Goal: Task Accomplishment & Management: Manage account settings

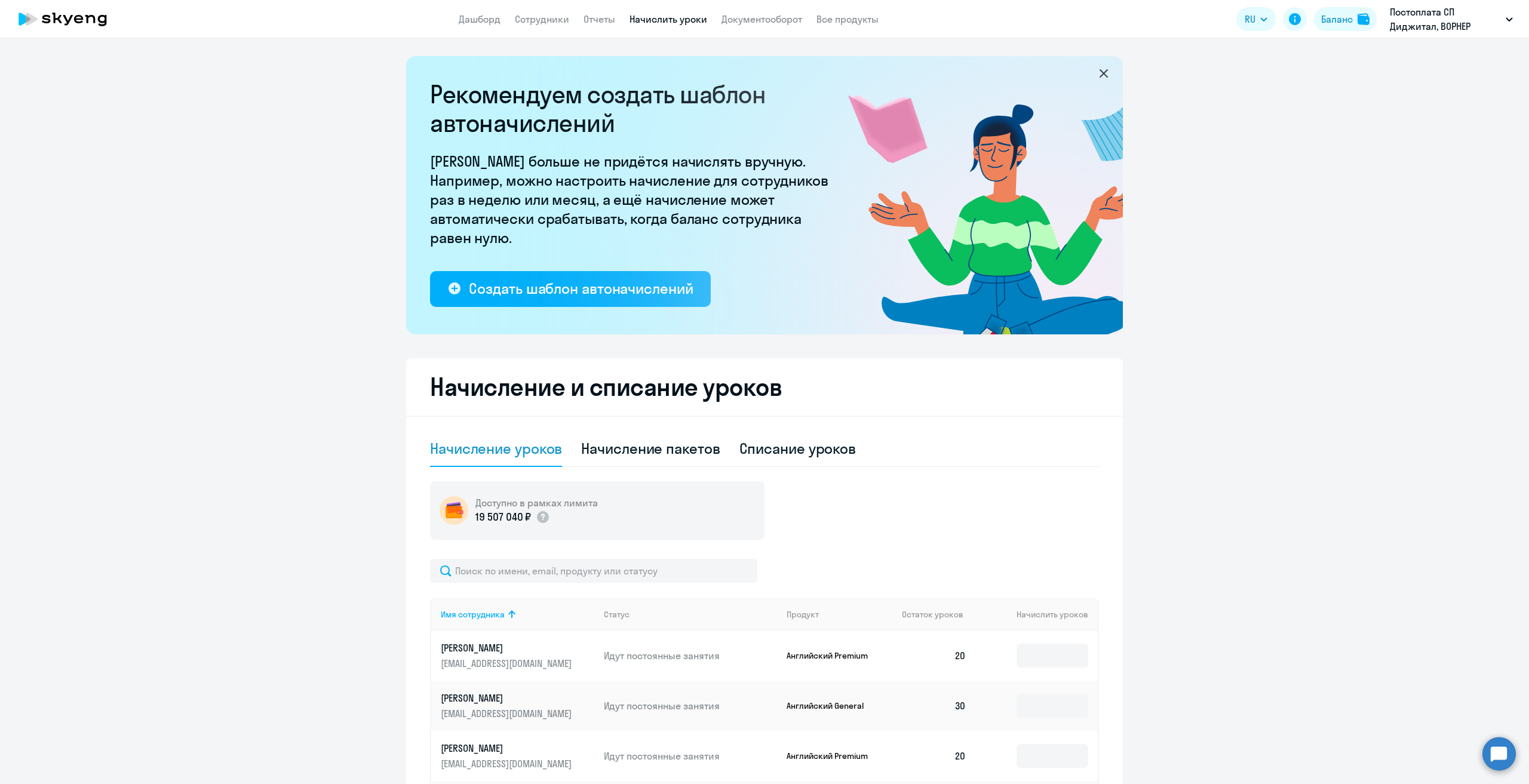
select select "10"
click at [59, 16] on icon at bounding box center [57, 18] width 10 height 11
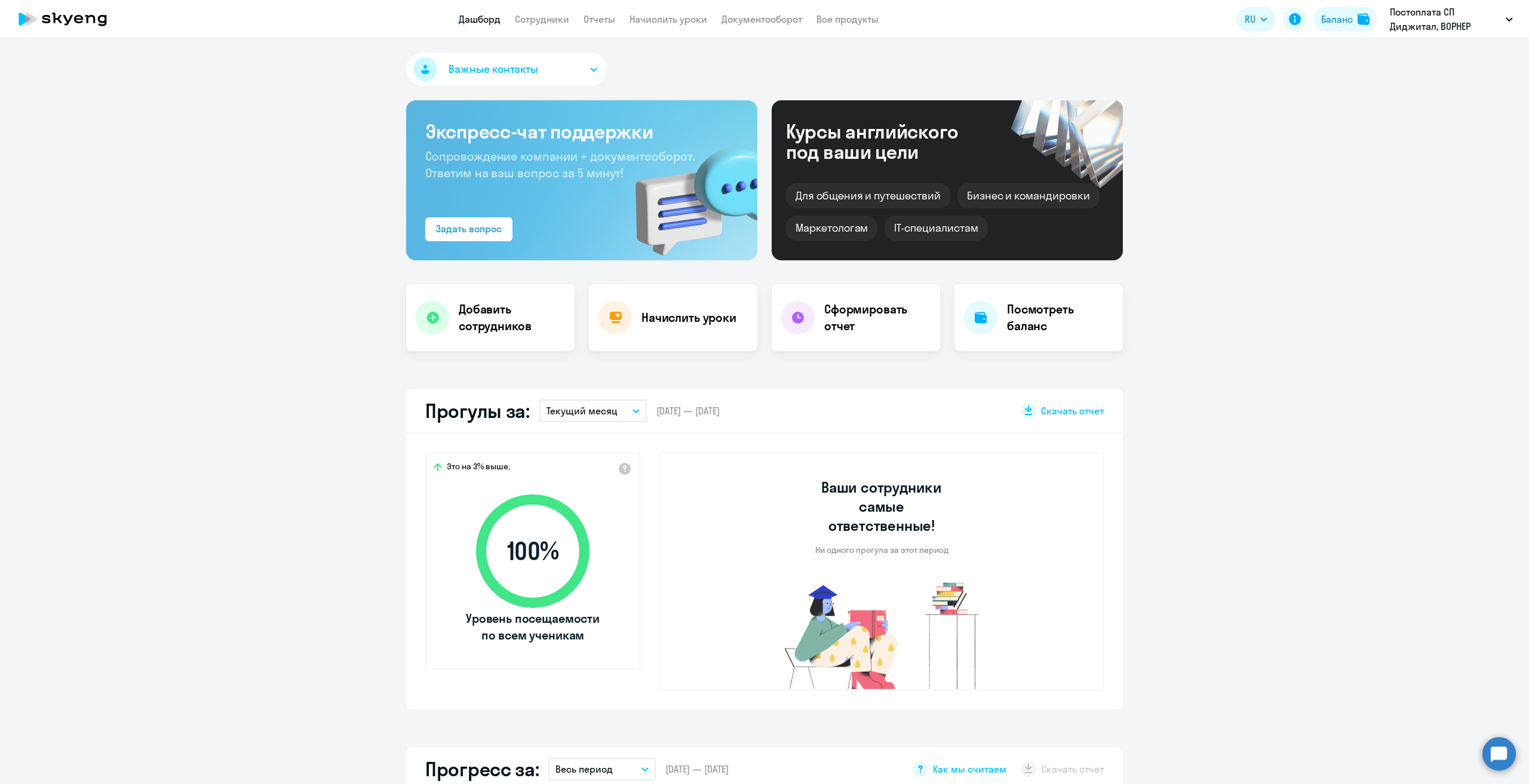
select select "30"
click at [552, 21] on link "Сотрудники" at bounding box center [542, 19] width 54 height 12
select select "30"
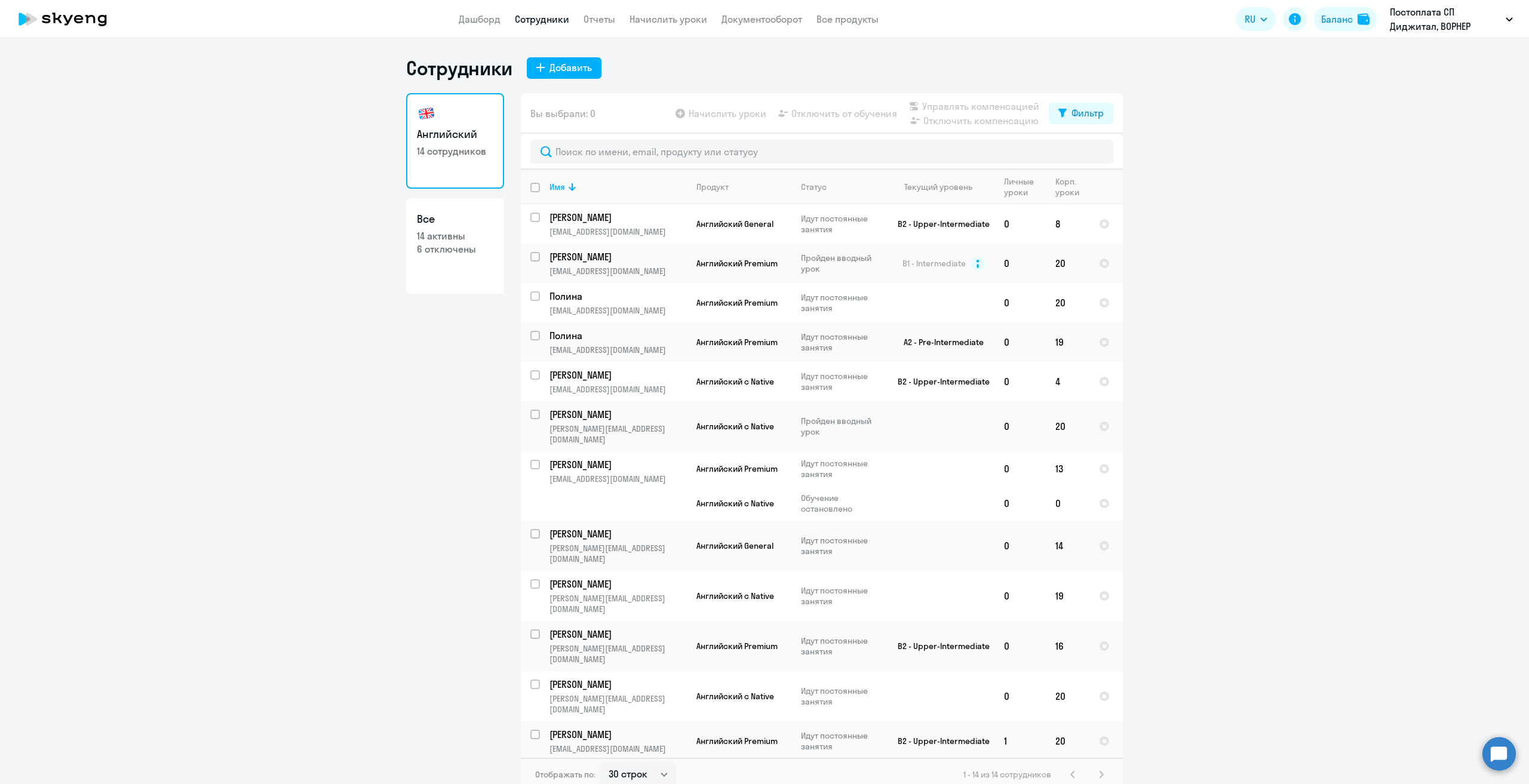
click at [1496, 759] on circle at bounding box center [1499, 753] width 33 height 33
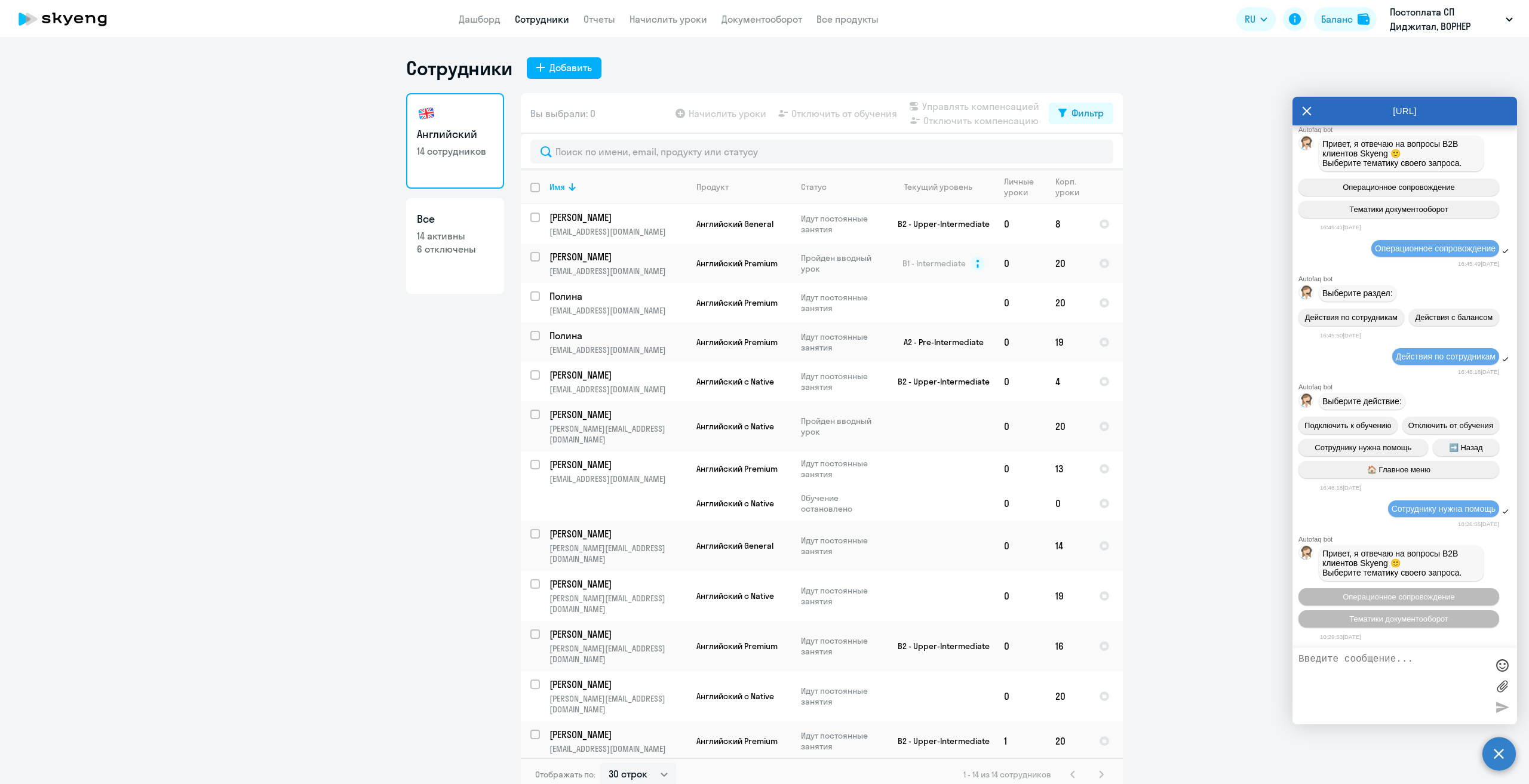
scroll to position [3177, 0]
click at [1219, 617] on ng-component "Сотрудники Добавить Английский 14 сотрудников Все 14 активны 6 отключены Вы выб…" at bounding box center [764, 423] width 1529 height 735
click at [1221, 508] on ng-component "Сотрудники Добавить Английский 14 сотрудников Все 14 активны 6 отключены Вы выб…" at bounding box center [764, 423] width 1529 height 735
click at [1308, 105] on icon at bounding box center [1307, 111] width 10 height 29
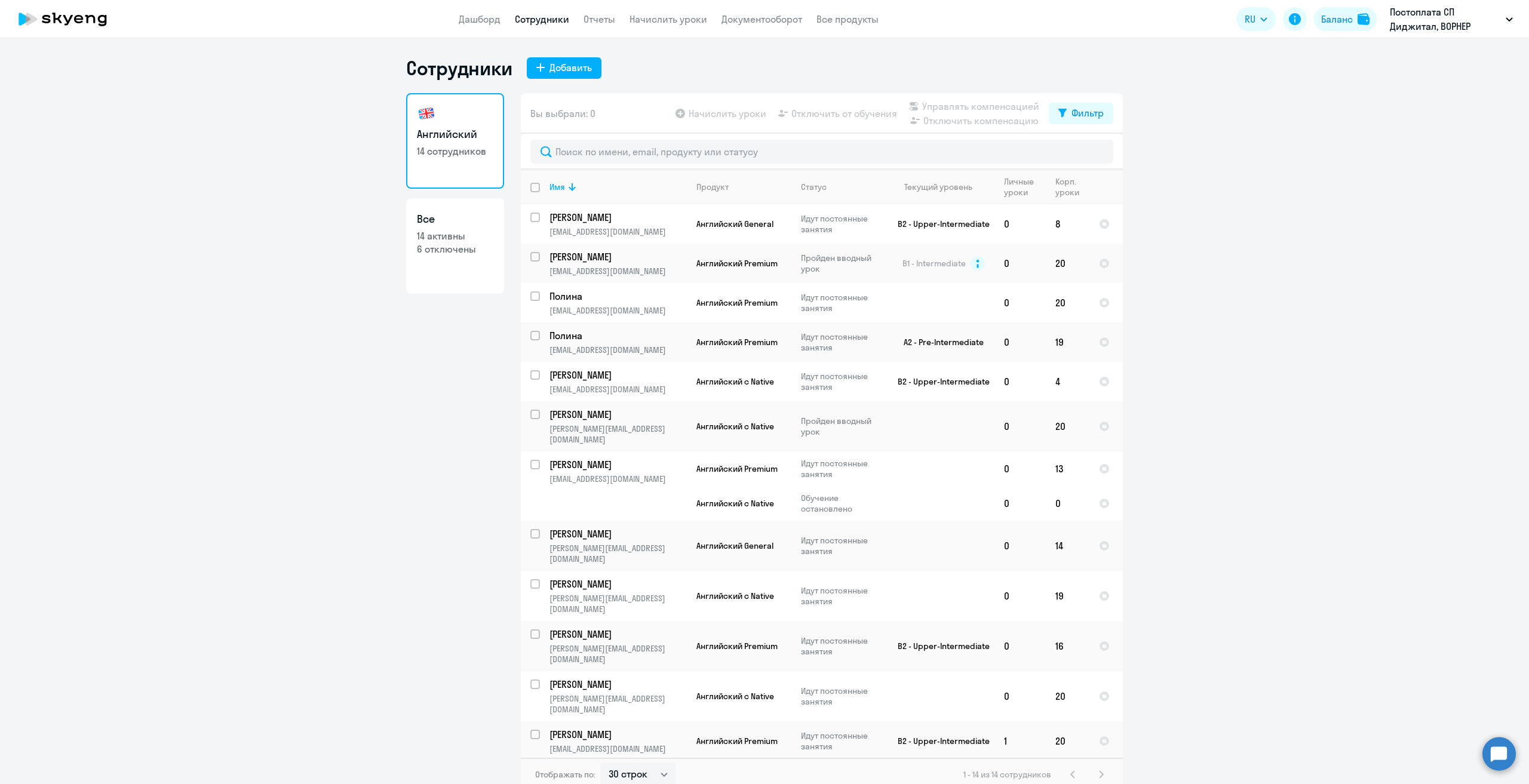
drag, startPoint x: 1239, startPoint y: 172, endPoint x: 1222, endPoint y: 172, distance: 17.0
click at [1235, 172] on ng-component "Сотрудники Добавить Английский 14 сотрудников Все 14 активны 6 отключены Вы выб…" at bounding box center [764, 423] width 1529 height 735
click at [658, 17] on link "Начислить уроки" at bounding box center [668, 19] width 78 height 12
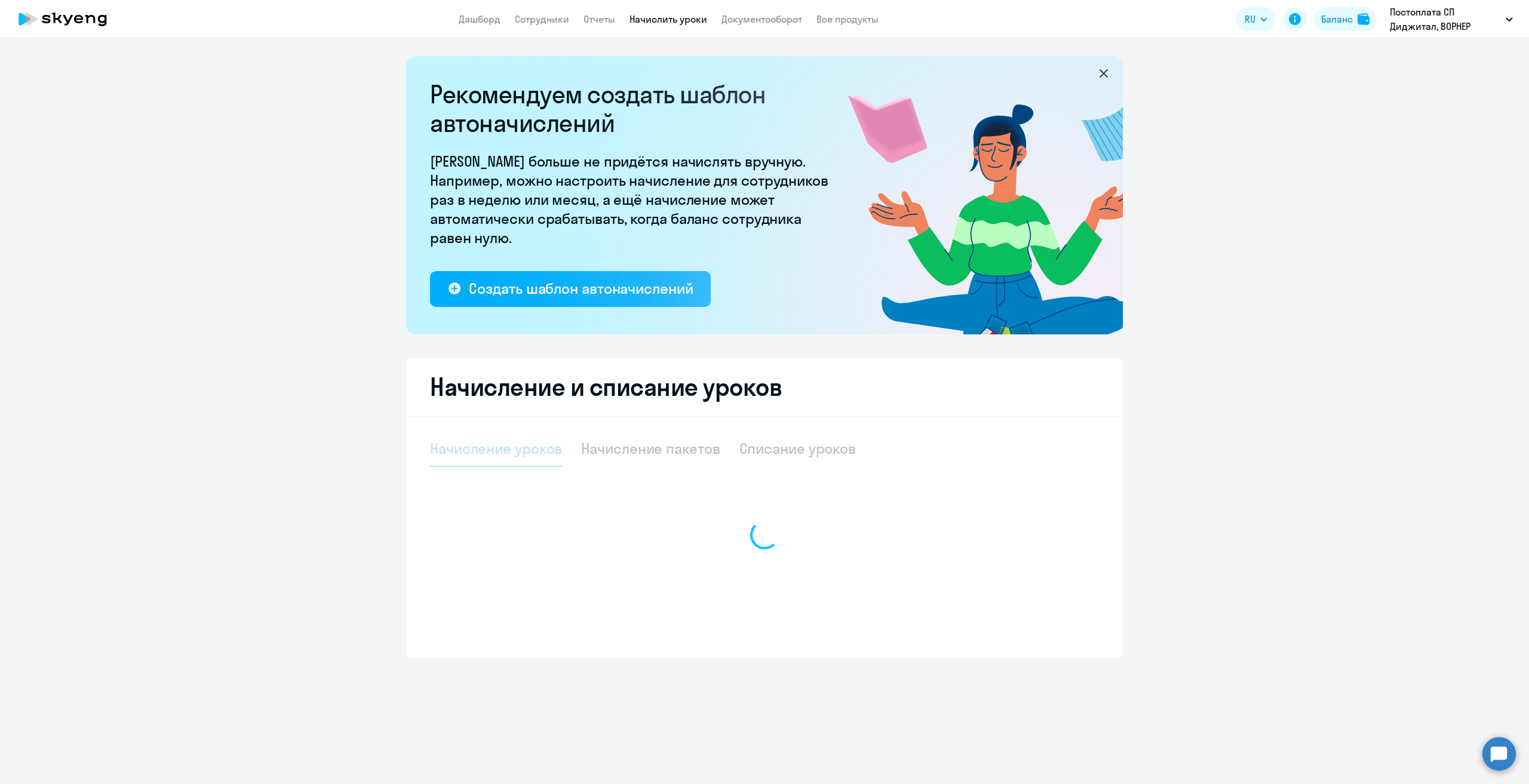
select select "10"
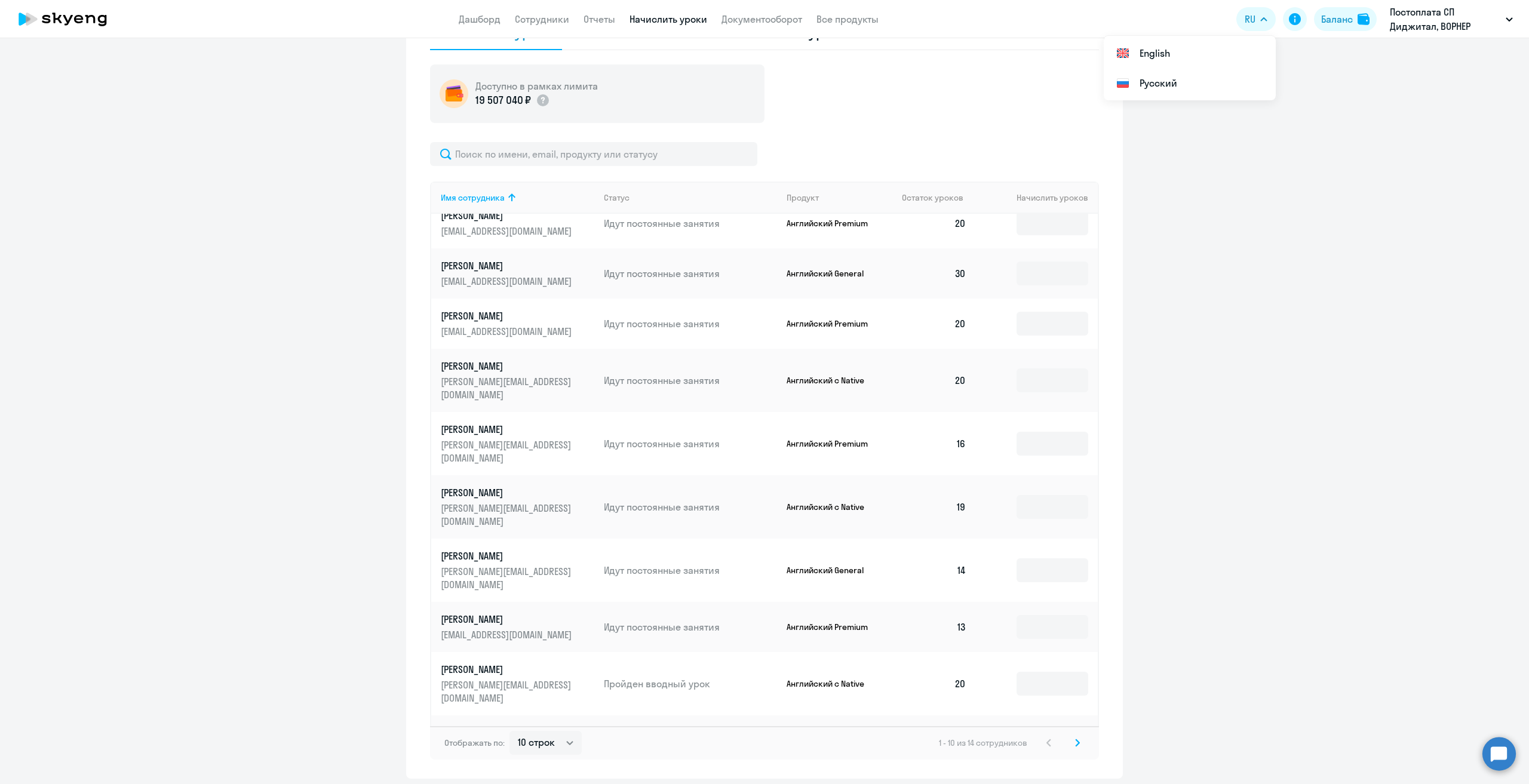
scroll to position [459, 0]
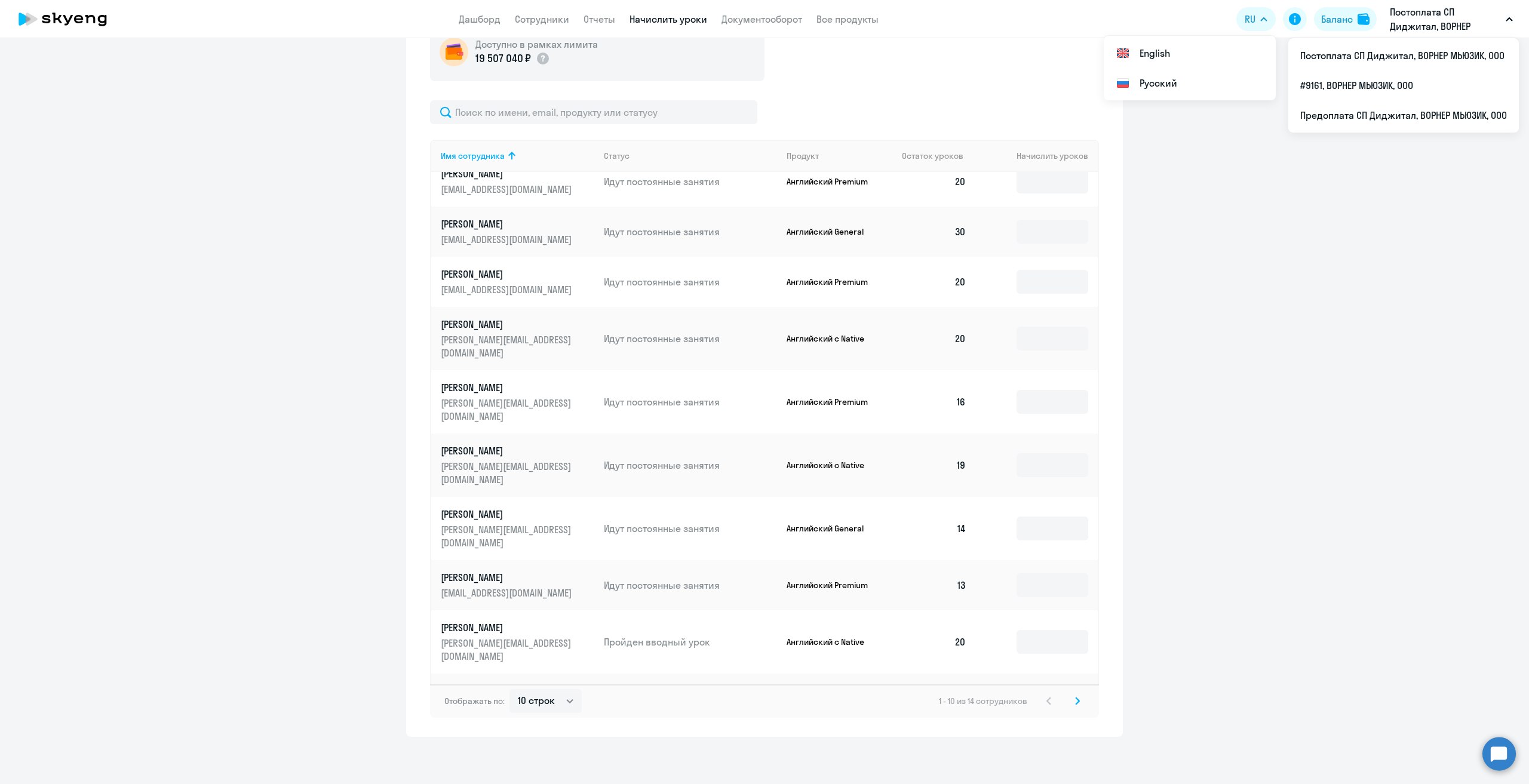
click at [1440, 18] on p "Постоплата СП Диджитал, ВОРНЕР МЬЮЗИК, ООО" at bounding box center [1446, 19] width 111 height 29
click at [1419, 24] on p "Постоплата СП Диджитал, ВОРНЕР МЬЮЗИК, ООО" at bounding box center [1446, 19] width 111 height 29
click at [1419, 23] on p "Постоплата СП Диджитал, ВОРНЕР МЬЮЗИК, ООО" at bounding box center [1446, 19] width 111 height 29
click at [520, 116] on input "text" at bounding box center [593, 112] width 327 height 24
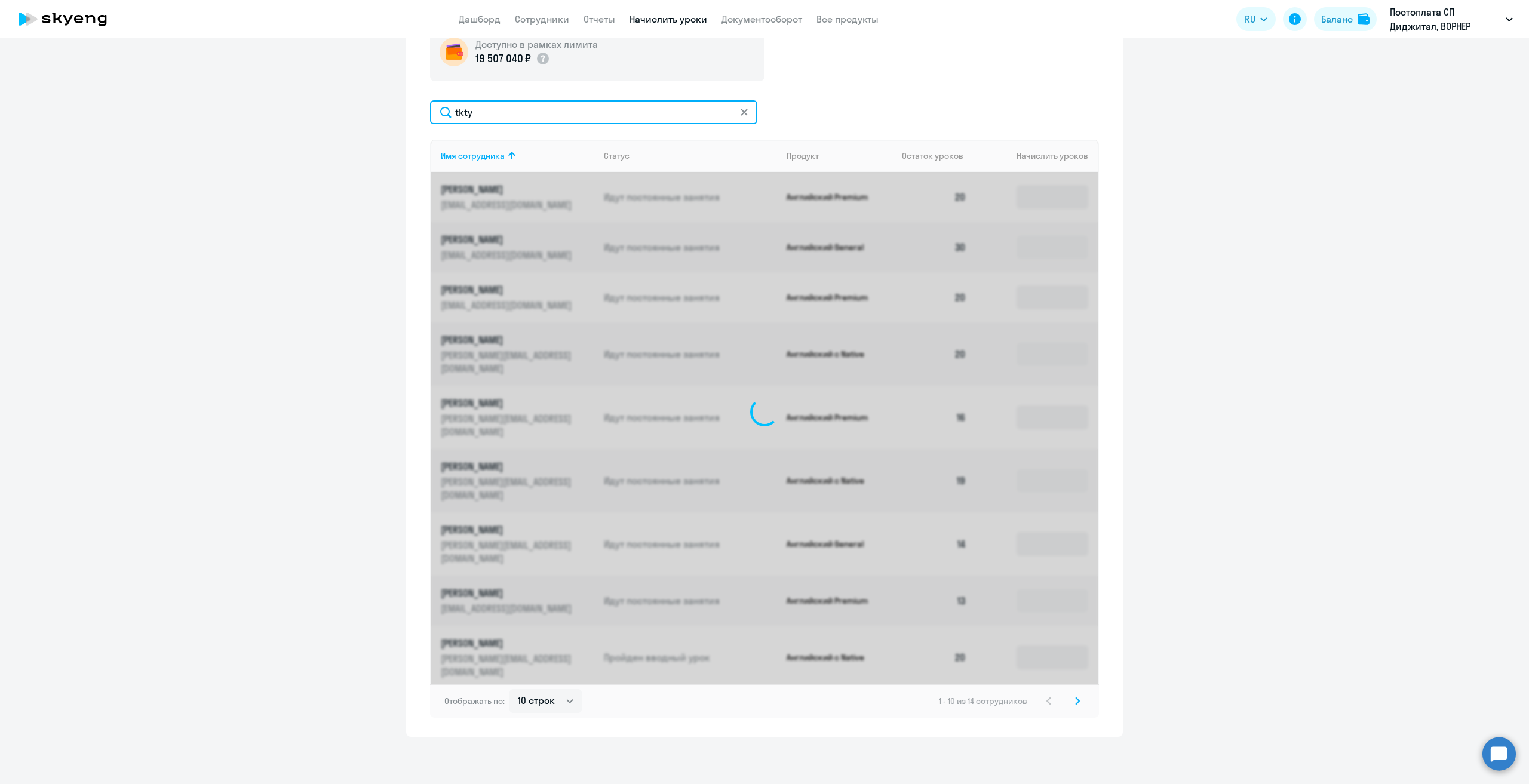
scroll to position [93, 0]
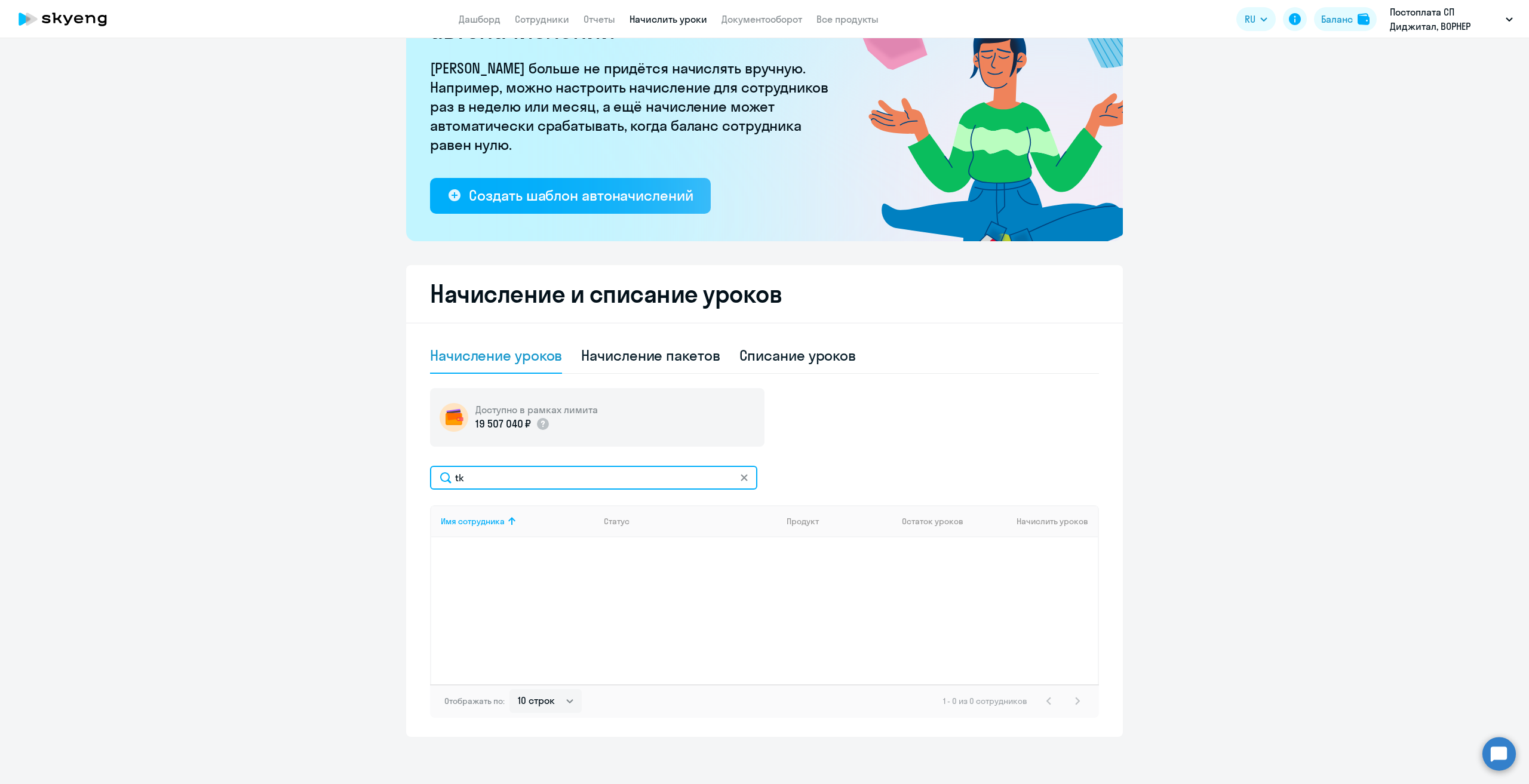
type input "t"
type input "елен"
click at [467, 555] on p "[PERSON_NAME]" at bounding box center [507, 554] width 134 height 13
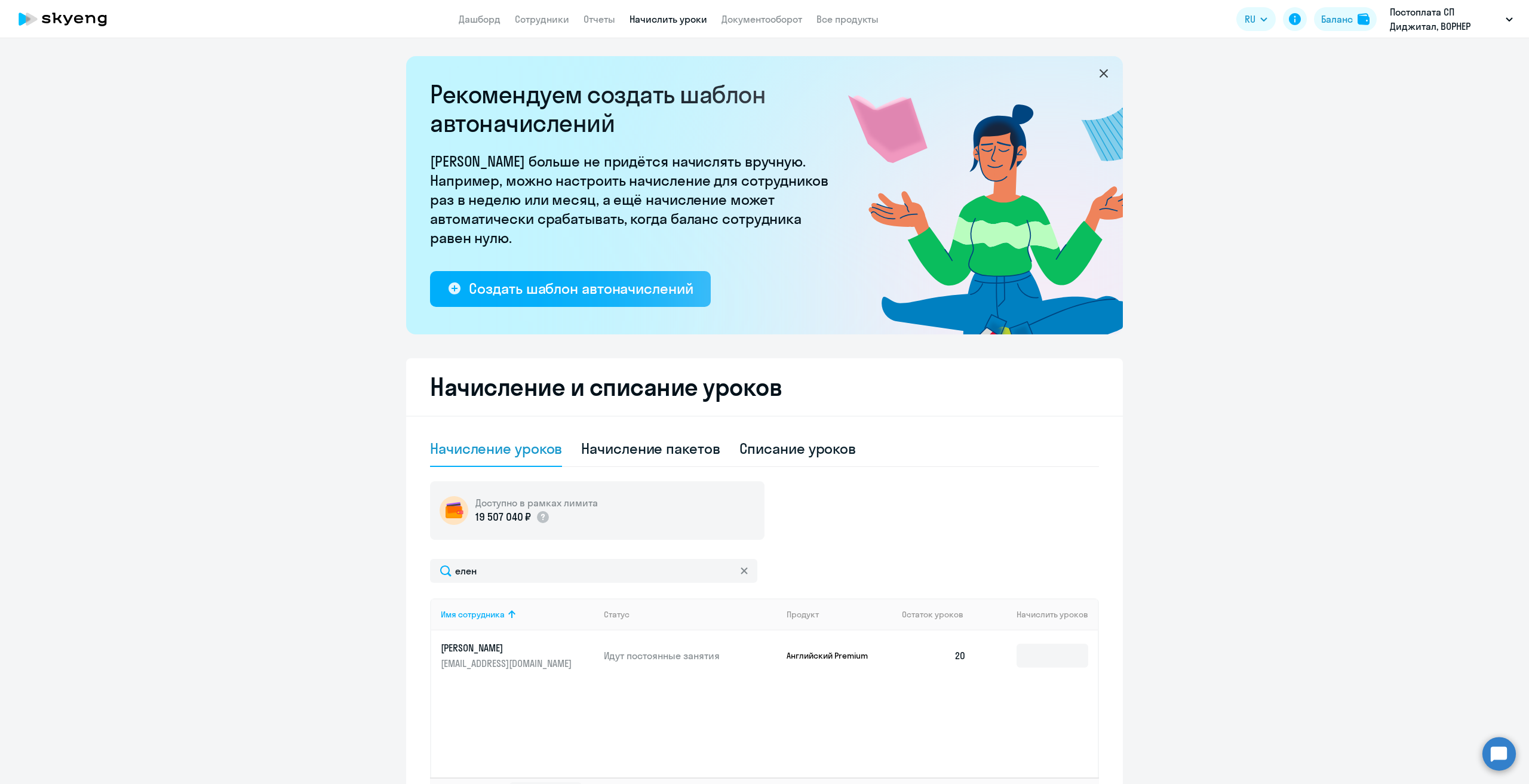
select select "english"
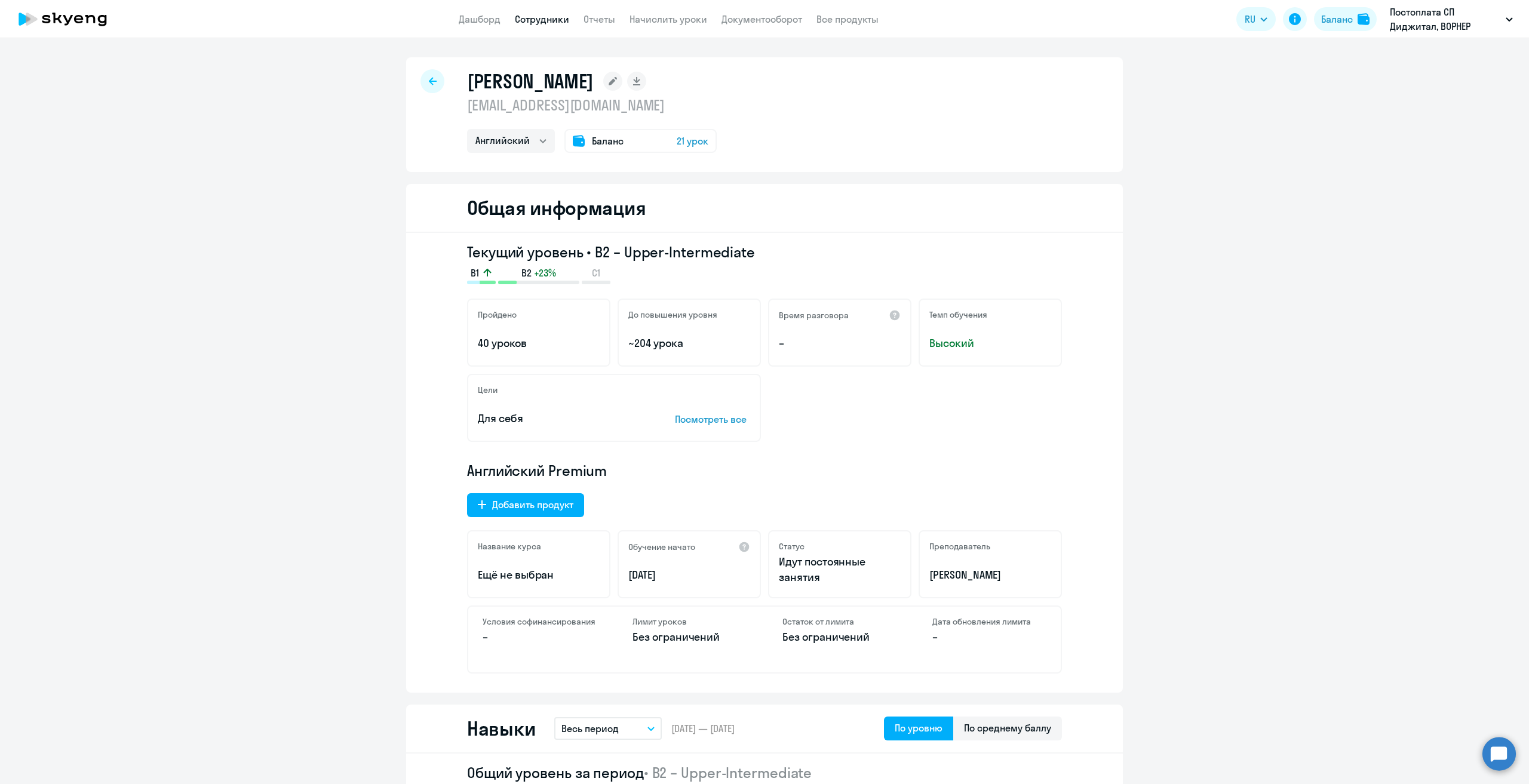
click at [429, 81] on icon at bounding box center [433, 81] width 8 height 8
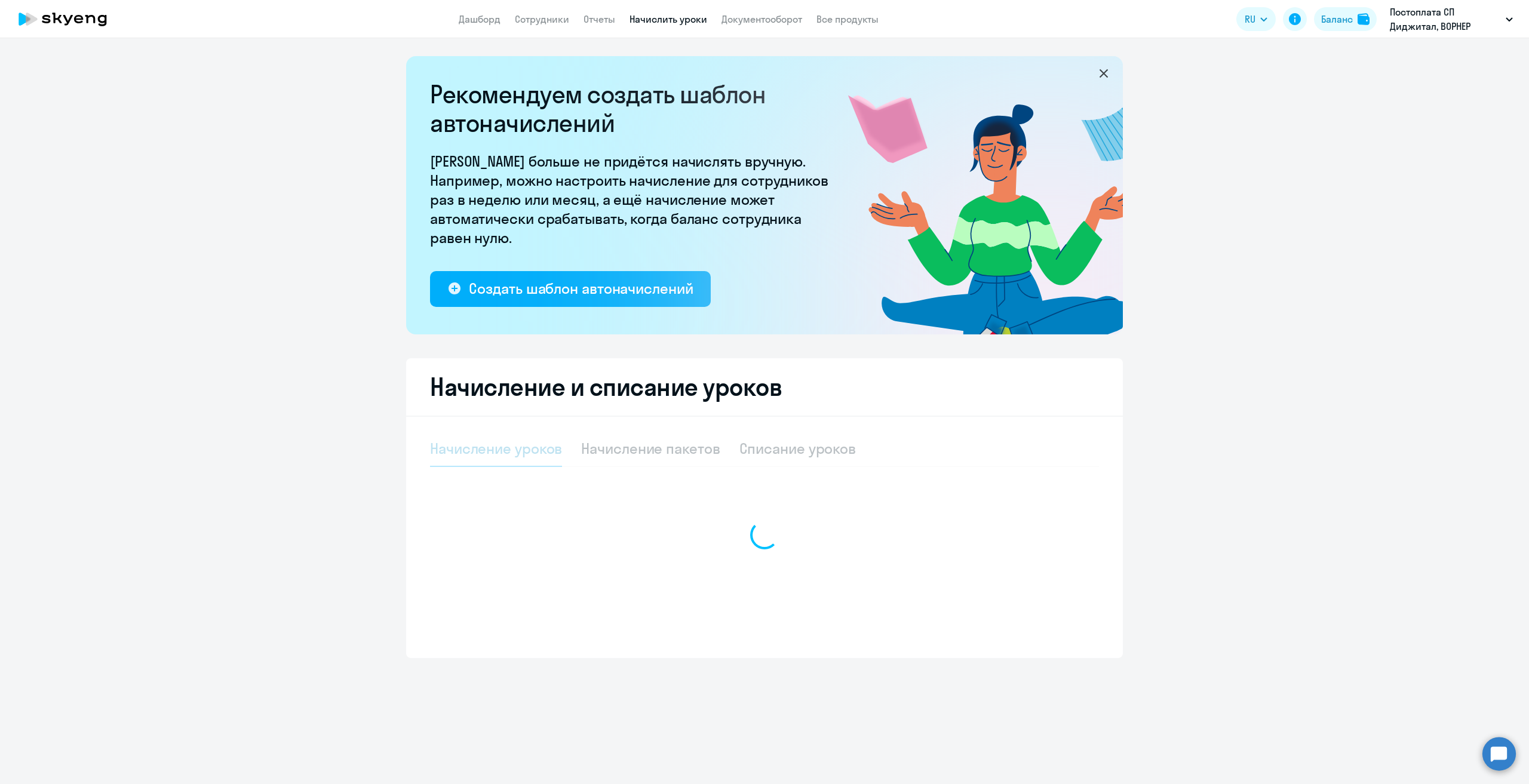
select select "10"
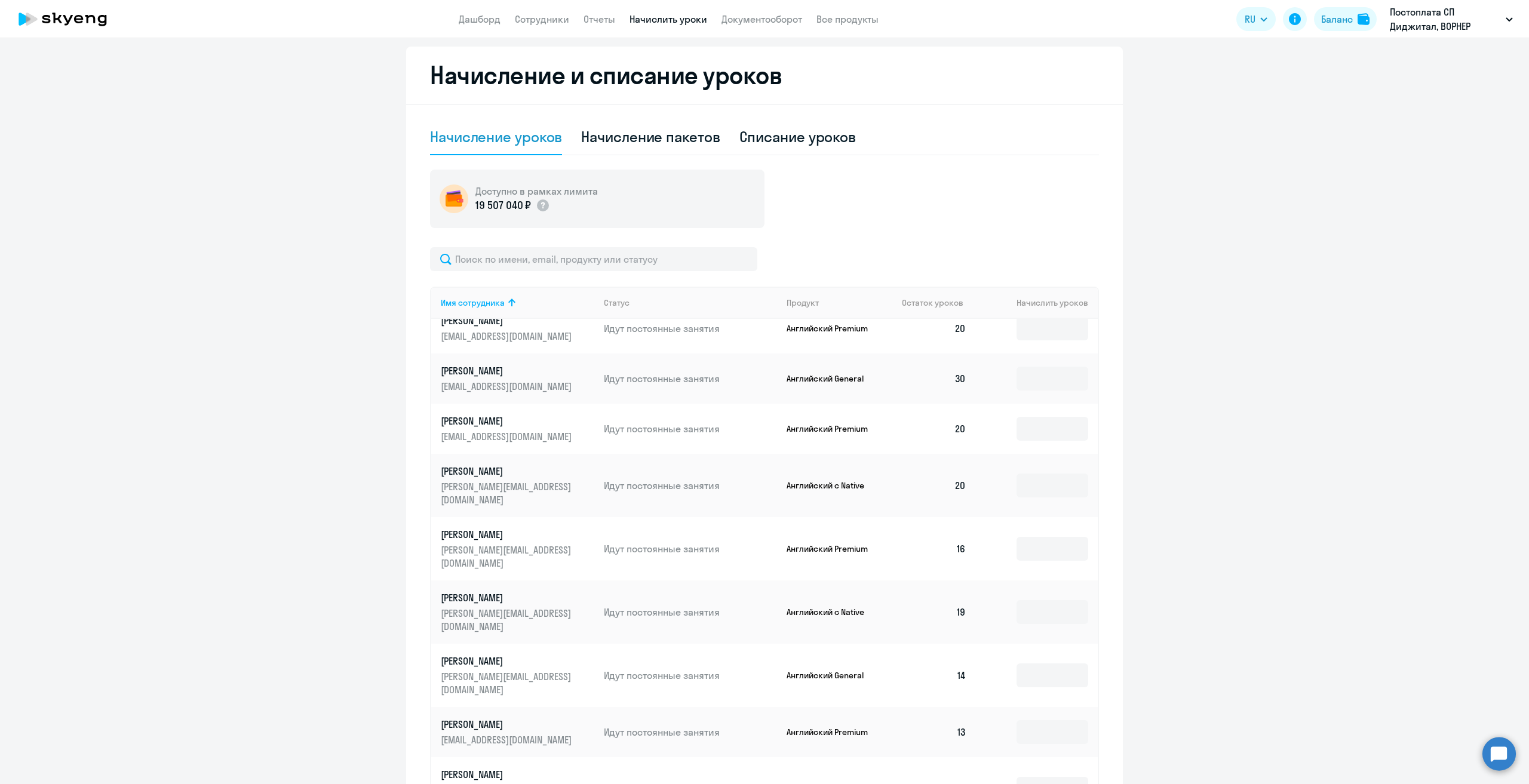
scroll to position [459, 0]
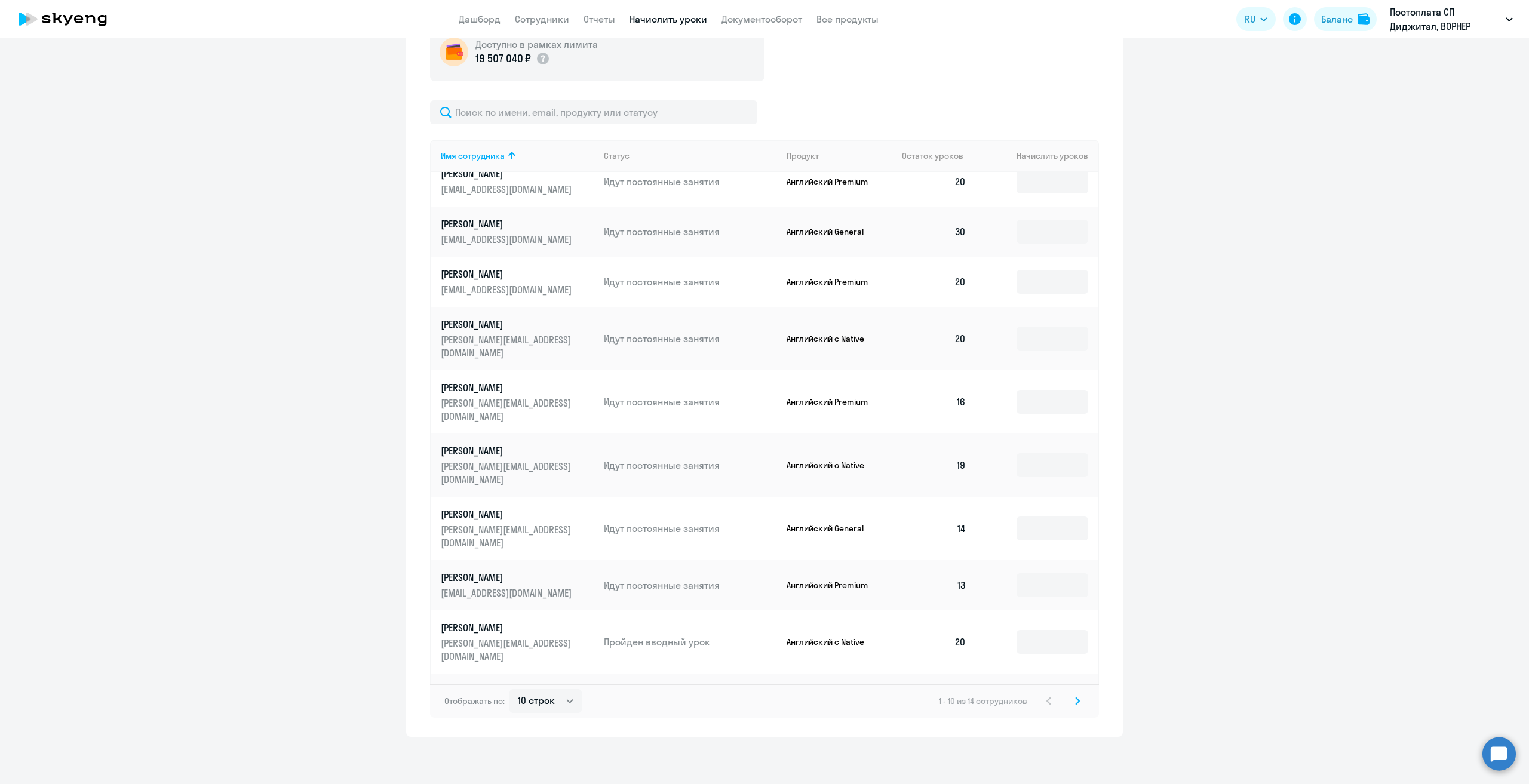
click at [1076, 701] on svg-icon at bounding box center [1078, 701] width 14 height 14
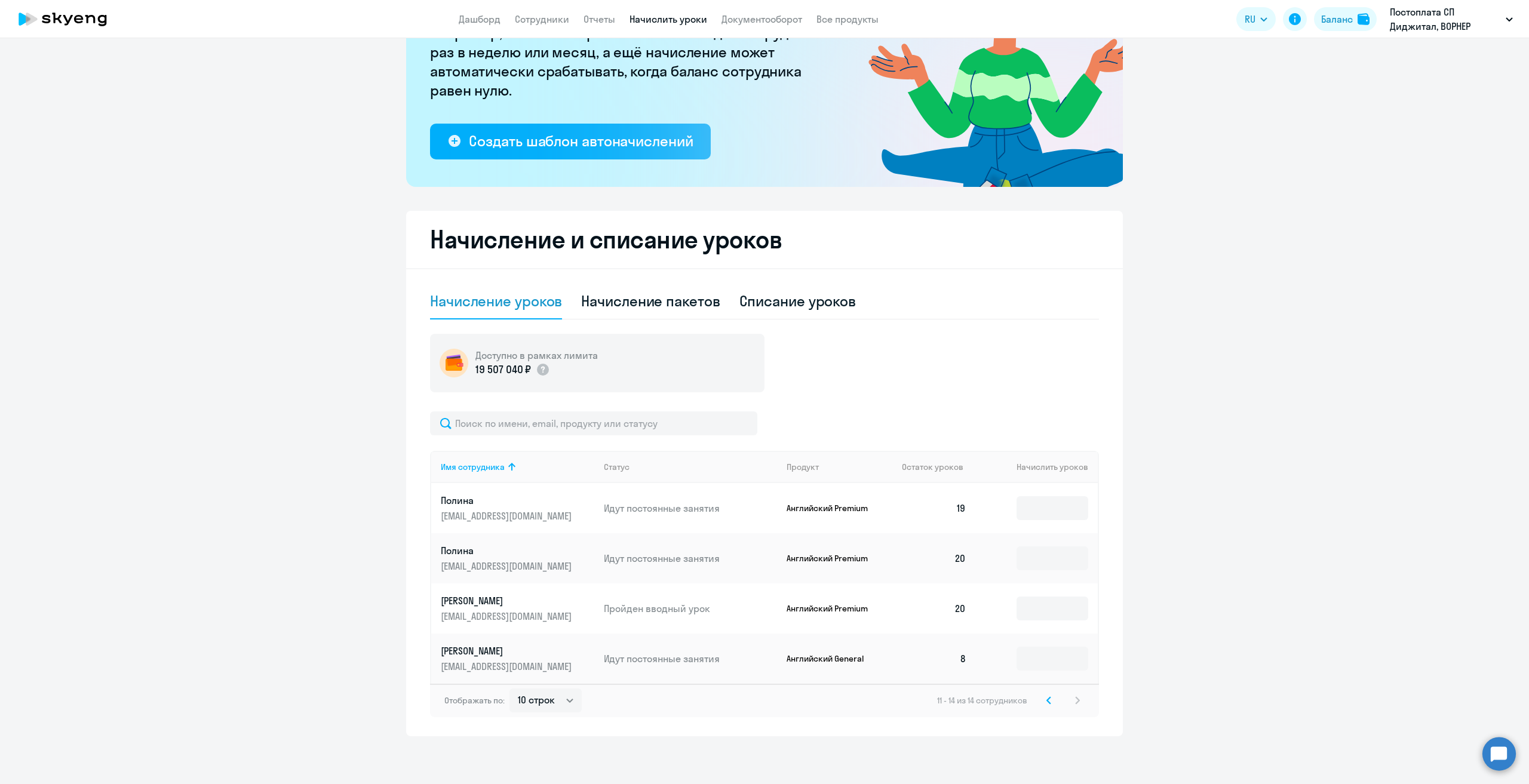
scroll to position [147, 0]
click at [1047, 700] on icon at bounding box center [1049, 701] width 5 height 8
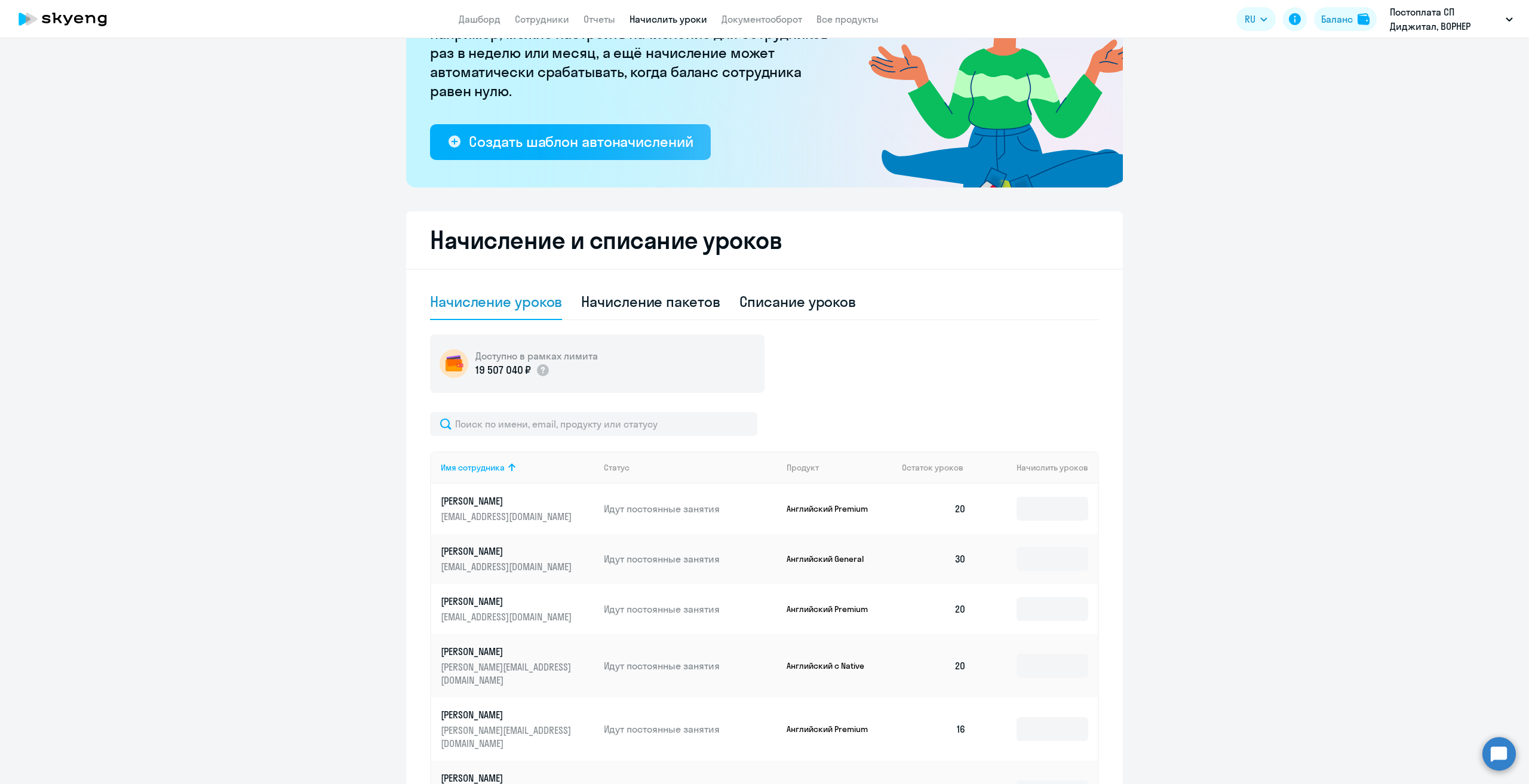
scroll to position [459, 0]
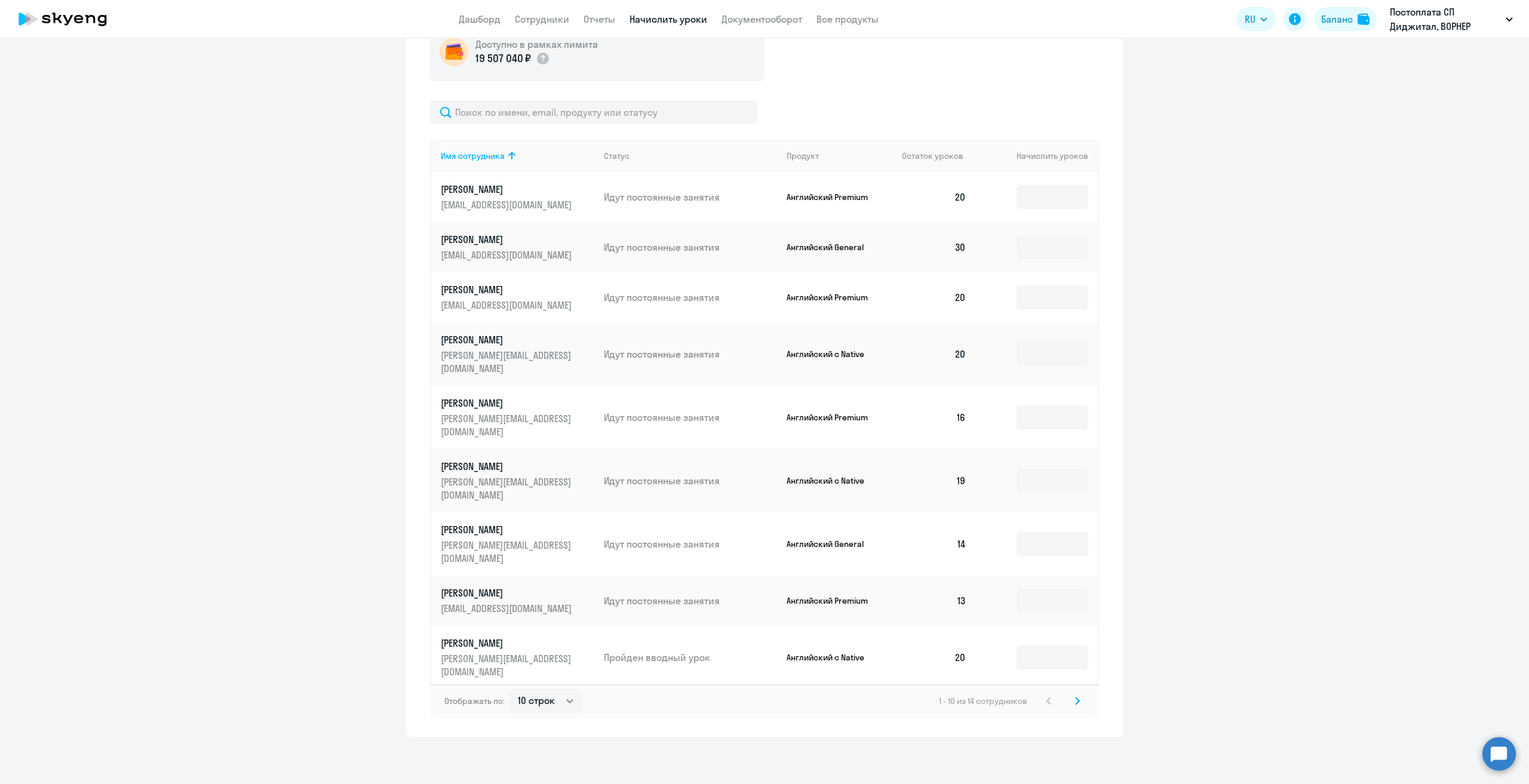
click at [441, 289] on p "[PERSON_NAME]" at bounding box center [507, 289] width 134 height 13
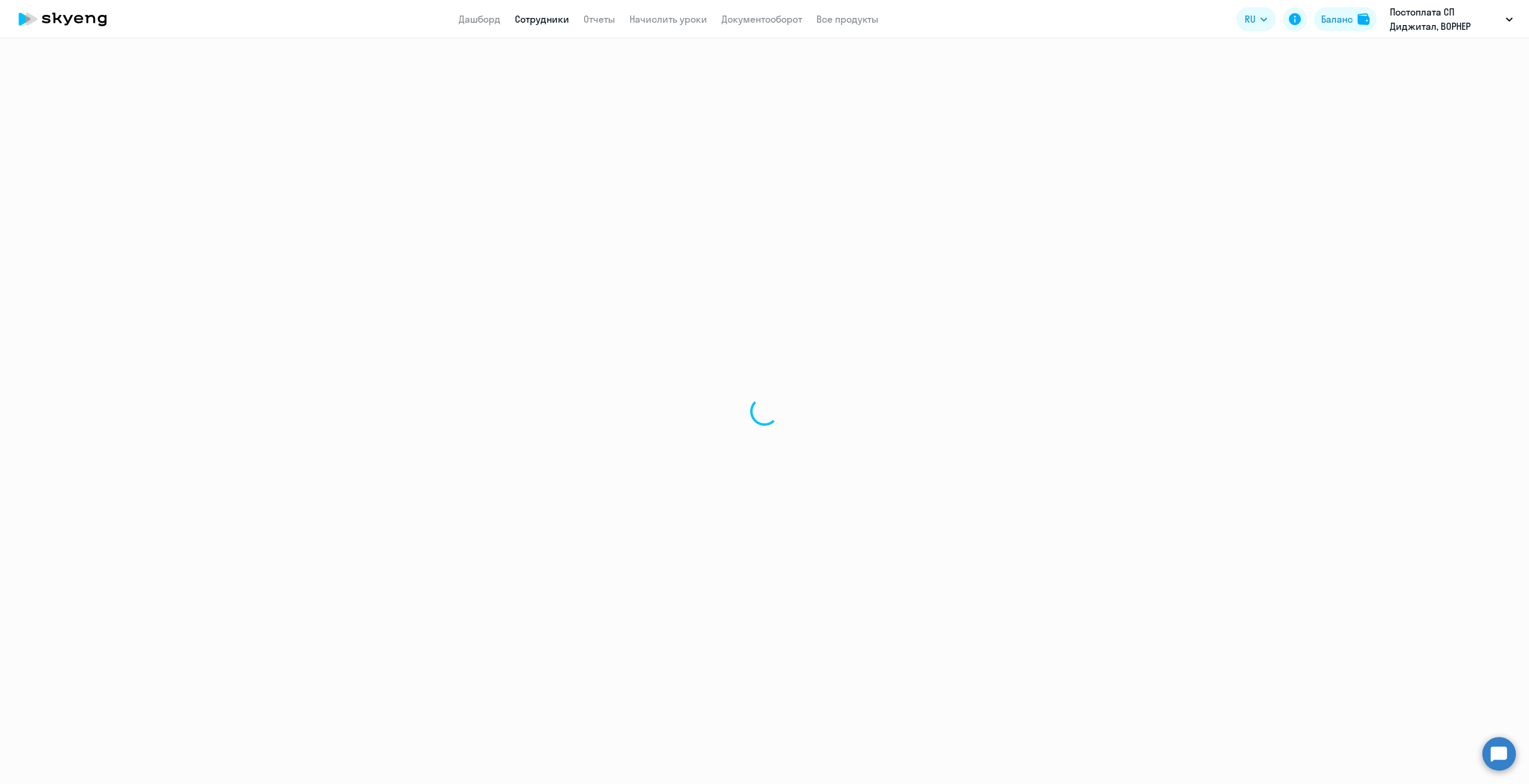
select select "english"
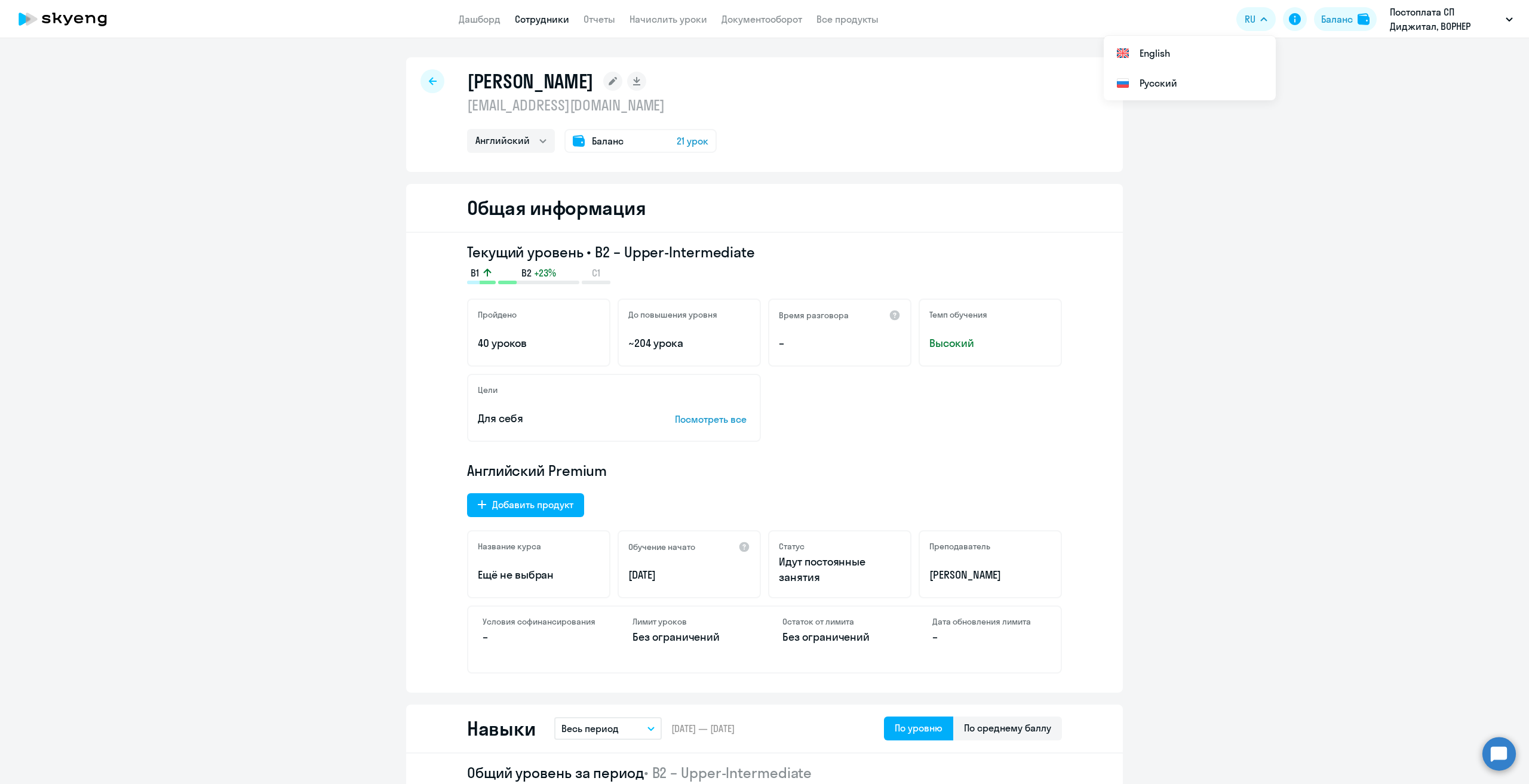
click at [78, 26] on icon at bounding box center [62, 19] width 105 height 30
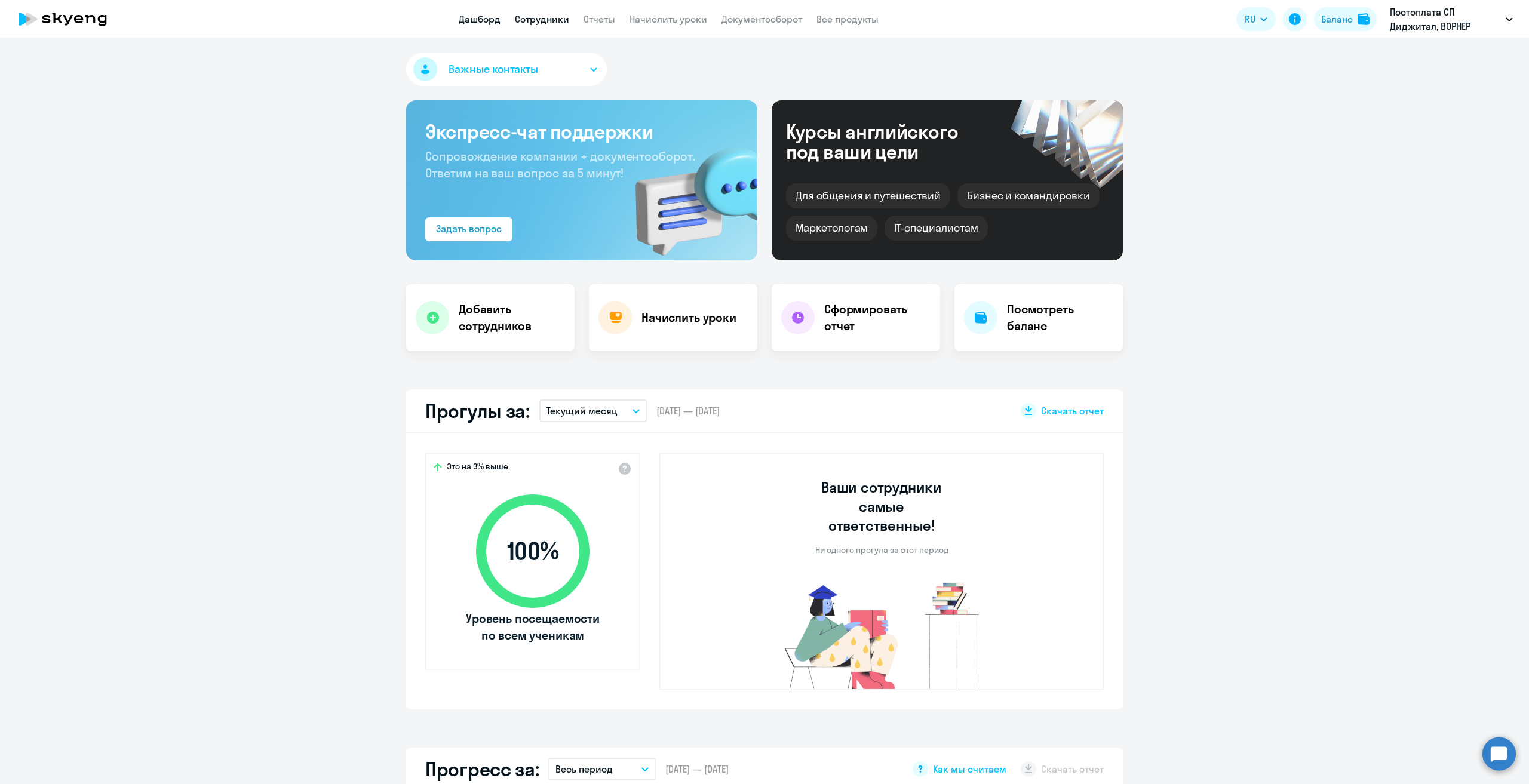
select select "30"
click at [1472, 27] on p "Постоплата СП Диджитал, ВОРНЕР МЬЮЗИК, ООО" at bounding box center [1446, 19] width 111 height 29
click at [1504, 17] on button "Постоплата СП Диджитал, ВОРНЕР МЬЮЗИК, ООО" at bounding box center [1451, 19] width 135 height 29
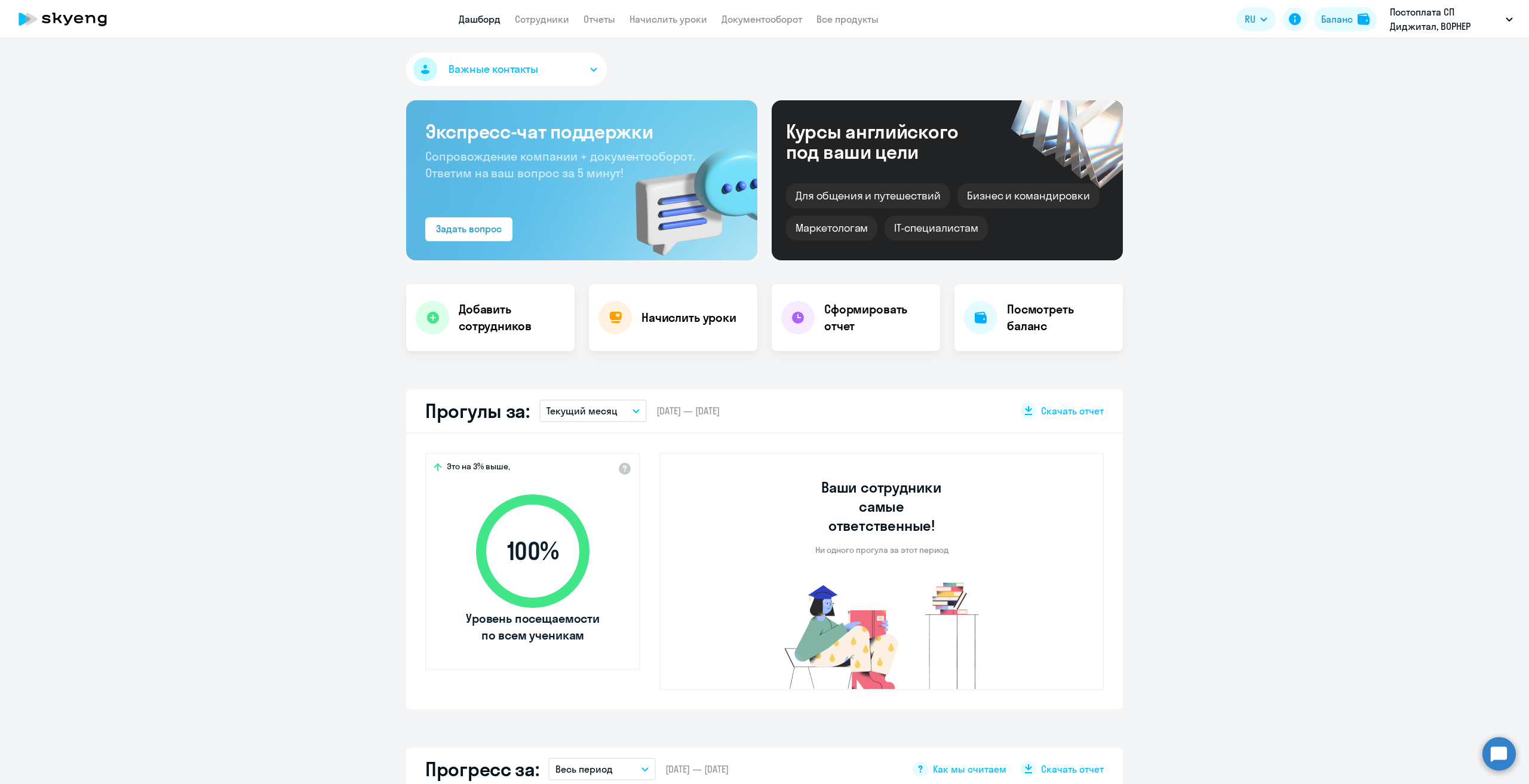
drag, startPoint x: 1332, startPoint y: 190, endPoint x: 962, endPoint y: 22, distance: 406.4
click at [56, 11] on icon at bounding box center [62, 19] width 105 height 30
click at [1484, 25] on p "Постоплата СП Диджитал, ВОРНЕР МЬЮЗИК, ООО" at bounding box center [1446, 19] width 111 height 29
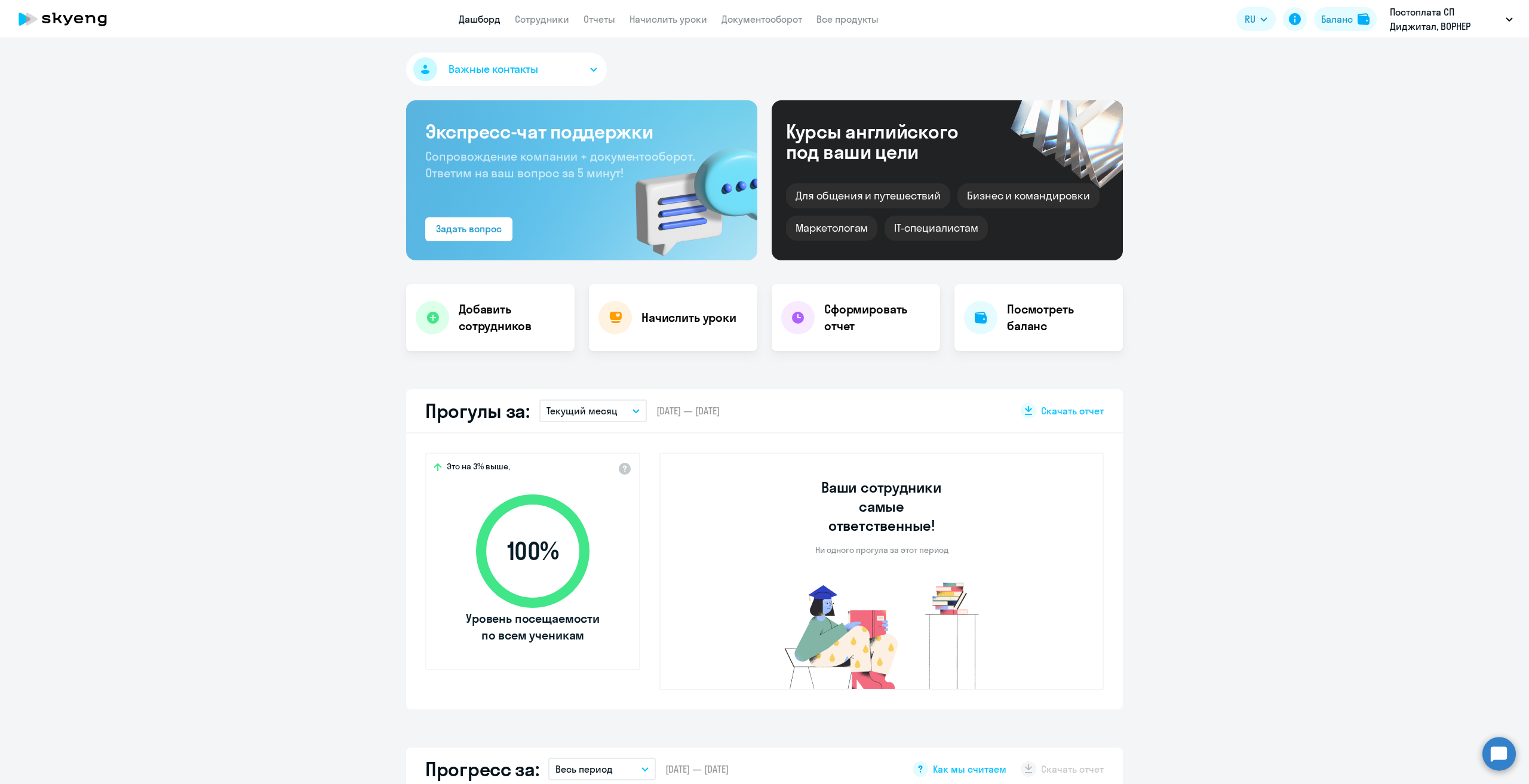
select select "30"
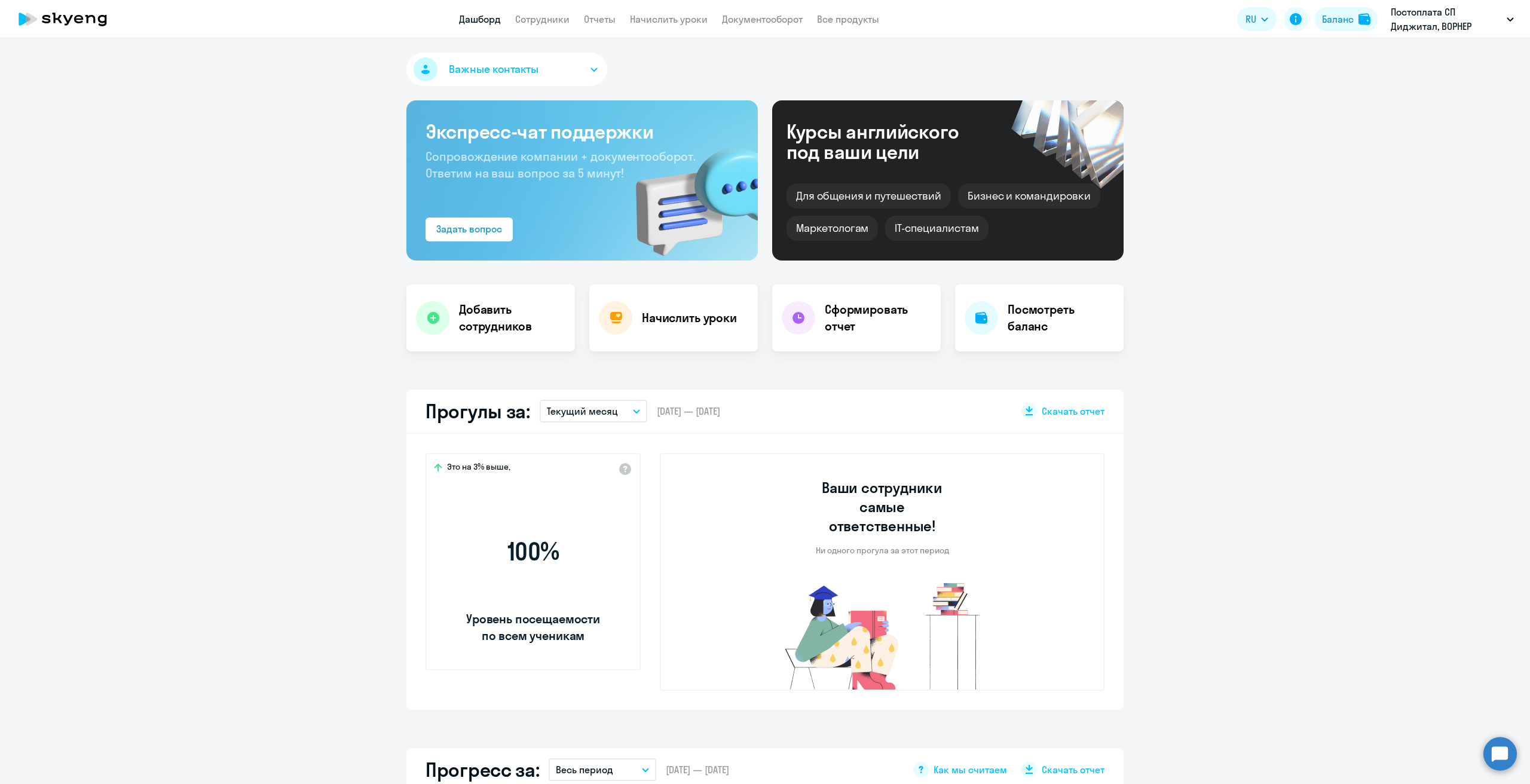
select select "30"
